Goal: Task Accomplishment & Management: Manage account settings

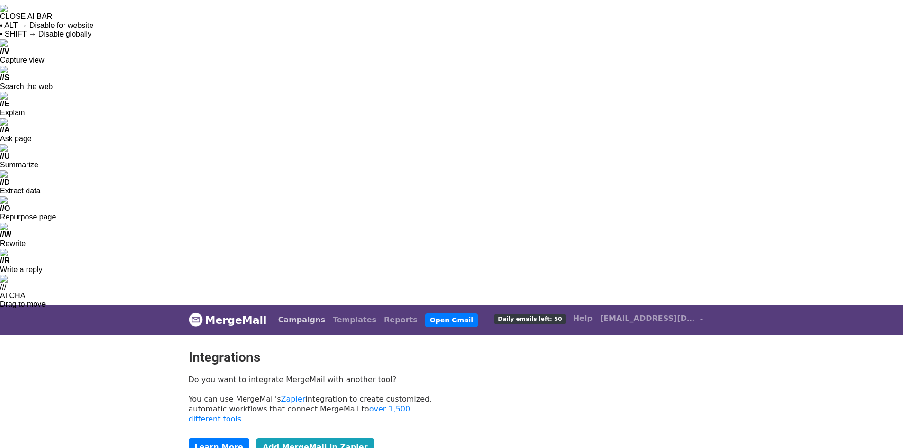
click at [274, 310] on link "Campaigns" at bounding box center [301, 319] width 54 height 19
click at [275, 310] on link "Campaigns" at bounding box center [301, 319] width 54 height 19
